Goal: Use online tool/utility: Utilize a website feature to perform a specific function

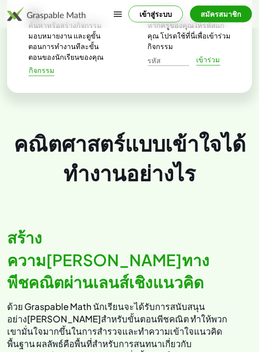
scroll to position [574, 0]
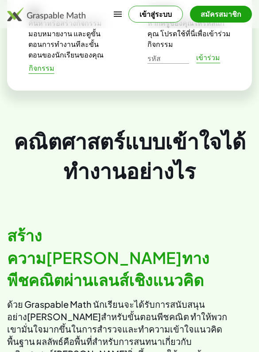
click at [158, 9] on button "เข้าสู่ระบบ" at bounding box center [155, 14] width 54 height 17
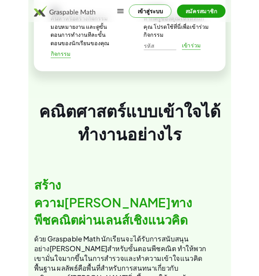
scroll to position [0, 0]
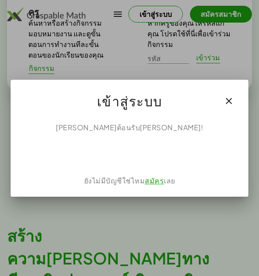
click at [160, 154] on div "ความสามารถด้วย Google โดยตรงในตัวเลือกใหม่" at bounding box center [129, 152] width 85 height 19
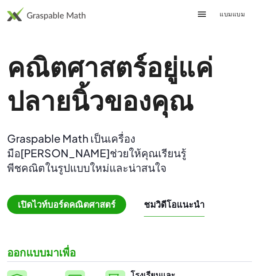
scroll to position [574, 0]
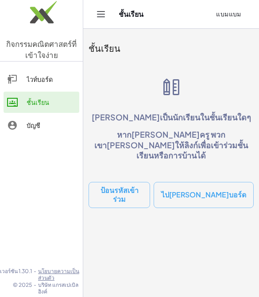
click at [62, 76] on div "ไวท์บอร์ด" at bounding box center [51, 79] width 49 height 11
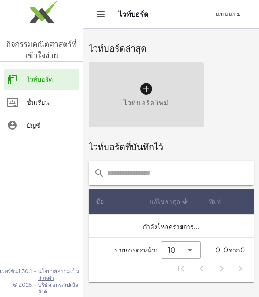
click at [140, 94] on icon at bounding box center [146, 89] width 14 height 14
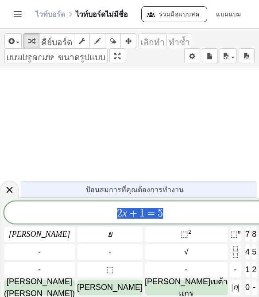
click at [252, 256] on button "5" at bounding box center [254, 251] width 4 height 15
click at [22, 234] on font "[PERSON_NAME]" at bounding box center [40, 234] width 62 height 9
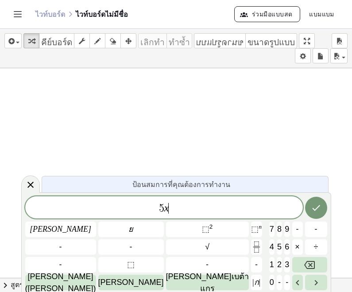
click at [258, 230] on font "-" at bounding box center [316, 228] width 3 height 9
click at [258, 262] on icon "แบ็คสเปซ" at bounding box center [309, 264] width 11 height 11
click at [258, 229] on button "-" at bounding box center [297, 228] width 11 height 15
click at [258, 245] on font "6" at bounding box center [287, 246] width 4 height 9
click at [258, 275] on button "ลูกศรขวา" at bounding box center [316, 281] width 22 height 15
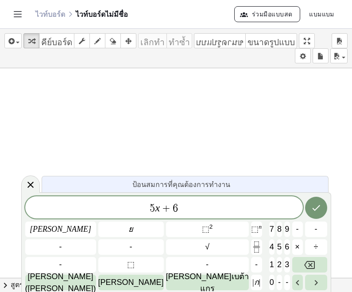
click at [258, 275] on icon "ลูกศรซ้าย" at bounding box center [297, 282] width 11 height 11
click at [258, 275] on font "-" at bounding box center [286, 281] width 3 height 9
click at [258, 266] on icon "แบ็คสเปซ" at bounding box center [309, 265] width 11 height 8
click at [209, 202] on span "5 x + ​ 6" at bounding box center [163, 208] width 277 height 12
click at [258, 275] on button "-" at bounding box center [286, 281] width 5 height 15
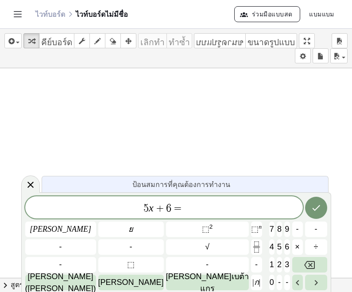
click at [258, 264] on button "1" at bounding box center [271, 264] width 5 height 15
click at [258, 265] on button "แบ็คสเปซ" at bounding box center [309, 264] width 35 height 15
click at [258, 275] on button "0" at bounding box center [271, 281] width 5 height 15
click at [258, 208] on button "เสร็จแล้ว" at bounding box center [316, 207] width 22 height 22
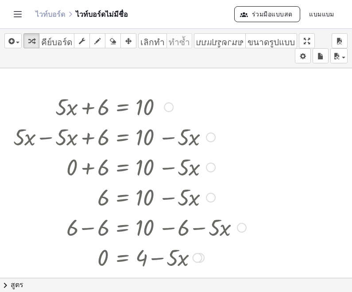
click at [165, 106] on div at bounding box center [169, 107] width 10 height 10
